Goal: Task Accomplishment & Management: Manage account settings

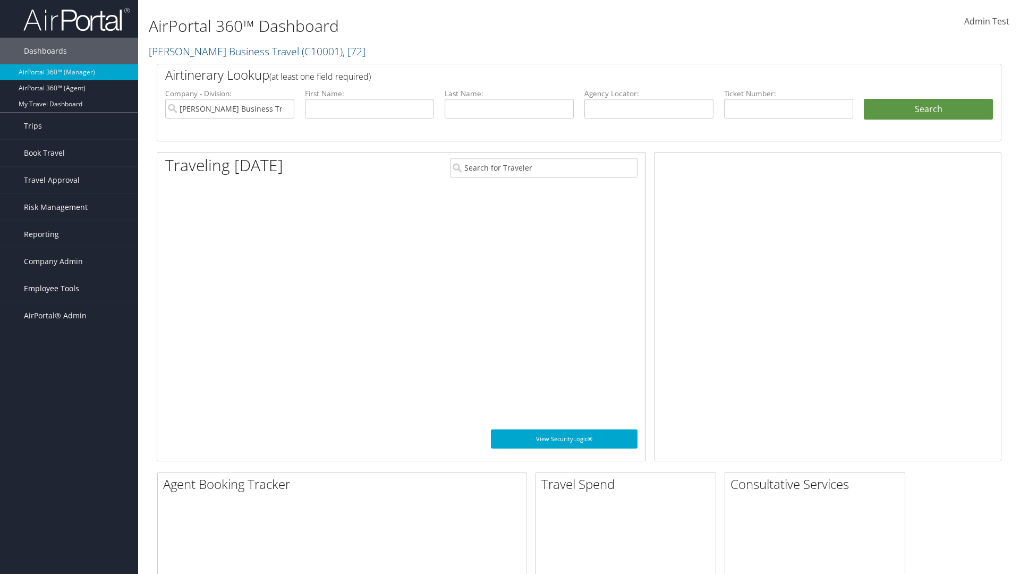
click at [69, 289] on span "Employee Tools" at bounding box center [51, 288] width 55 height 27
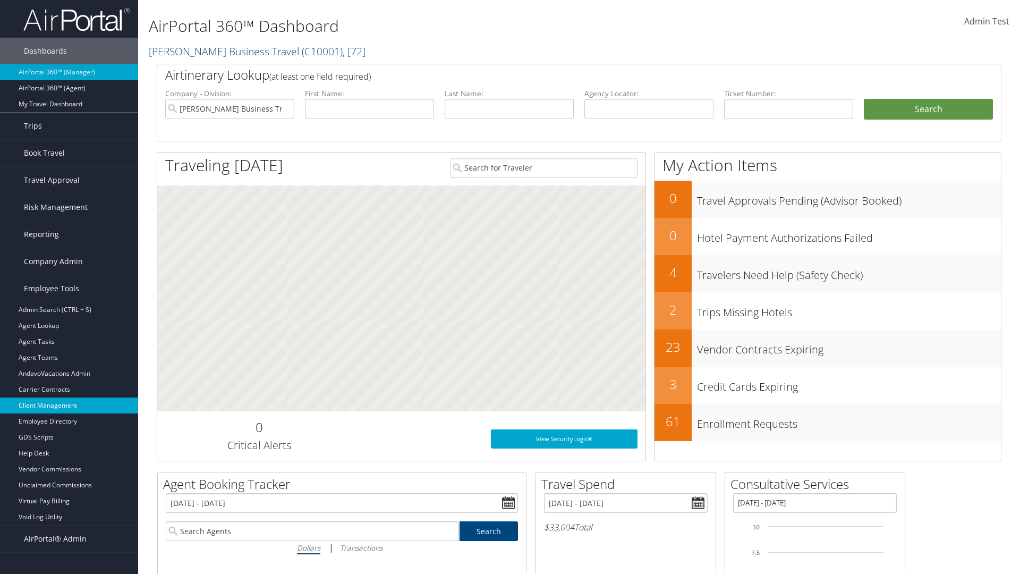
click at [69, 405] on link "Client Management" at bounding box center [69, 406] width 138 height 16
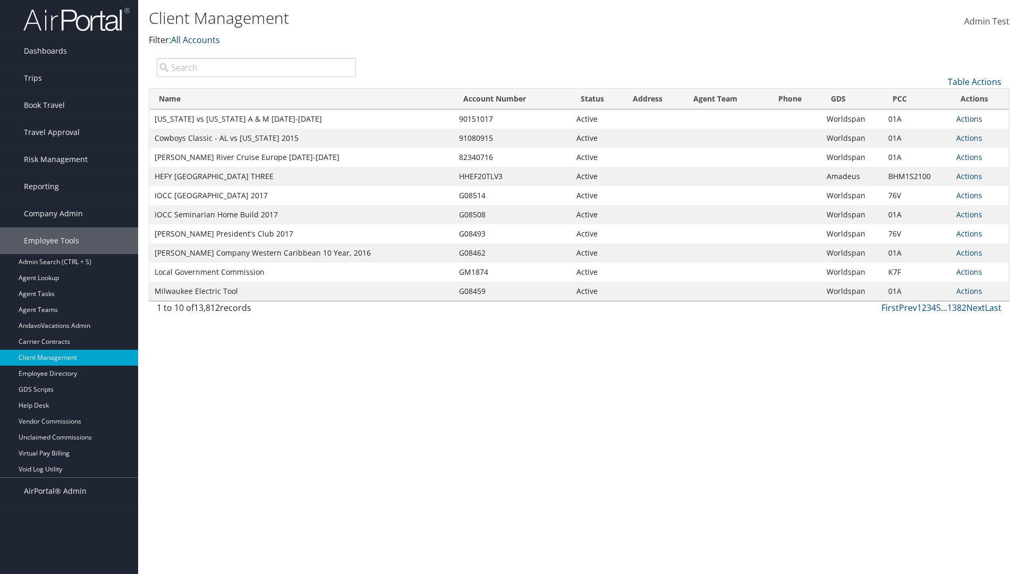
click at [969, 119] on link "Actions" at bounding box center [970, 119] width 26 height 10
click at [934, 134] on link "View Client" at bounding box center [934, 134] width 91 height 18
click at [969, 119] on link "Actions" at bounding box center [970, 119] width 26 height 10
click at [934, 152] on link "Company Settings" at bounding box center [934, 152] width 91 height 18
